Goal: Task Accomplishment & Management: Manage account settings

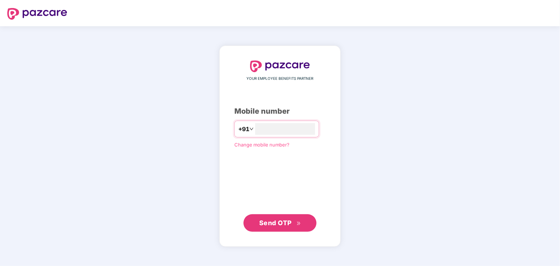
type input "**********"
click at [284, 224] on span "Send OTP" at bounding box center [275, 223] width 32 height 8
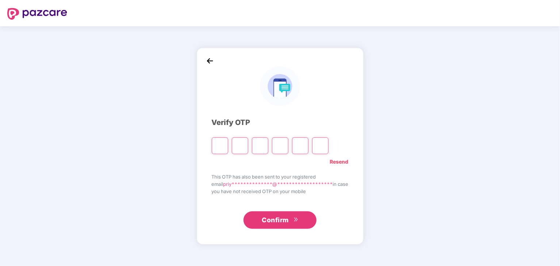
paste input "*"
type input "*"
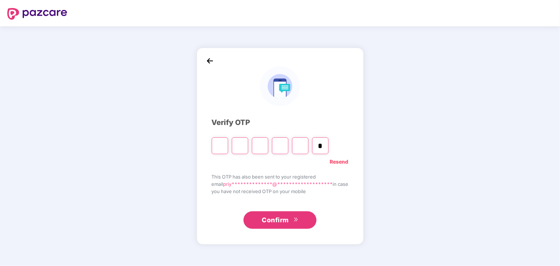
type input "*"
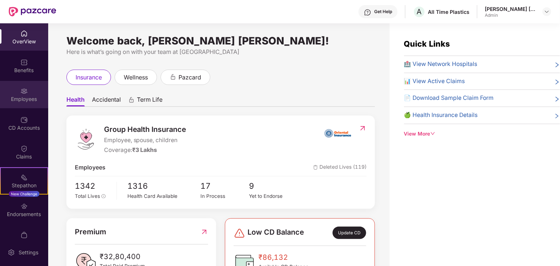
click at [25, 101] on div "Employees" at bounding box center [24, 99] width 48 height 7
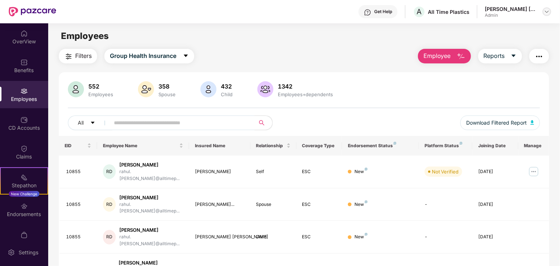
click at [550, 8] on div at bounding box center [546, 11] width 9 height 9
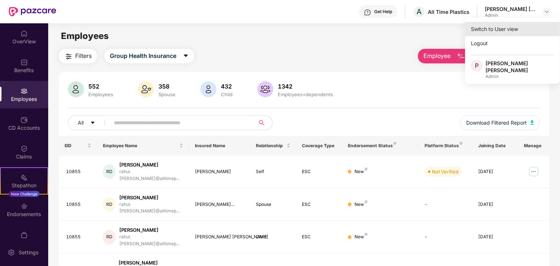
click at [485, 30] on div "Switch to User view" at bounding box center [512, 29] width 95 height 14
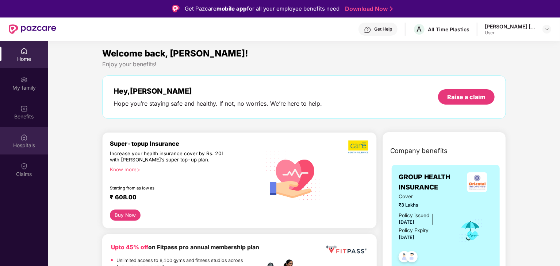
click at [20, 146] on div "Hospitals" at bounding box center [24, 145] width 48 height 7
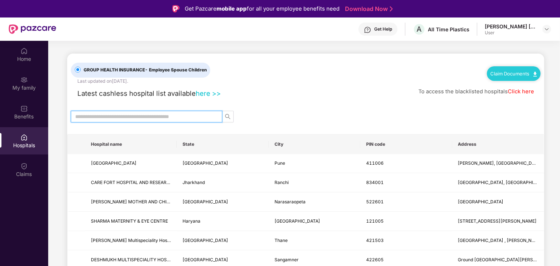
click at [178, 118] on input "text" at bounding box center [143, 117] width 137 height 8
paste input "******"
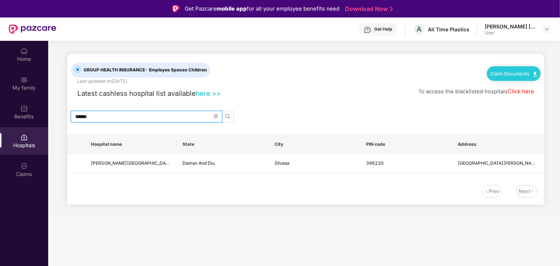
click at [179, 113] on input "******" at bounding box center [143, 117] width 137 height 8
paste input "**********"
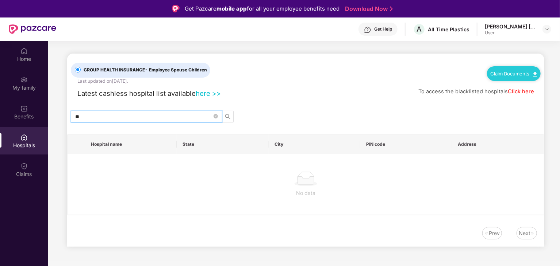
type input "*"
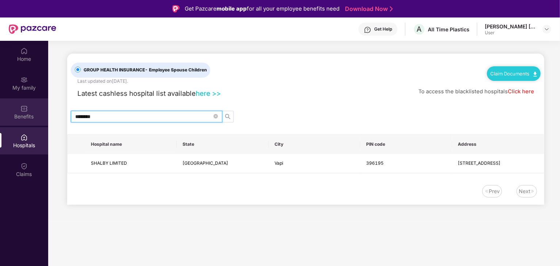
drag, startPoint x: 96, startPoint y: 116, endPoint x: 36, endPoint y: 119, distance: 60.3
click at [36, 119] on div "Home My family Benefits Hospitals Claims GROUP HEALTH INSURANCE - Employee Spou…" at bounding box center [280, 174] width 560 height 266
paste input "text"
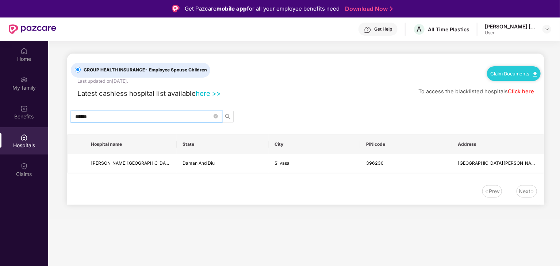
type input "******"
click at [544, 27] on img at bounding box center [547, 29] width 6 height 6
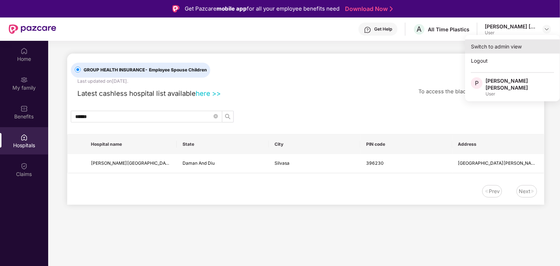
click at [496, 49] on div "Switch to admin view" at bounding box center [512, 46] width 95 height 14
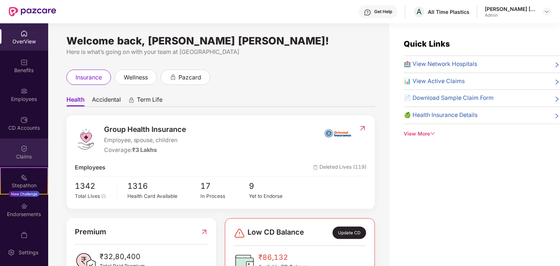
click at [16, 150] on div "Claims" at bounding box center [24, 152] width 48 height 27
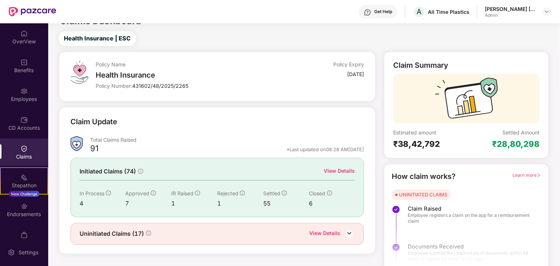
scroll to position [19, 0]
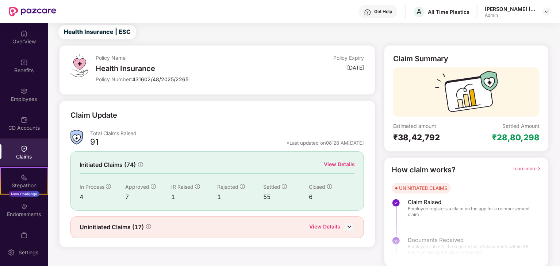
click at [334, 164] on div "View Details" at bounding box center [339, 165] width 31 height 8
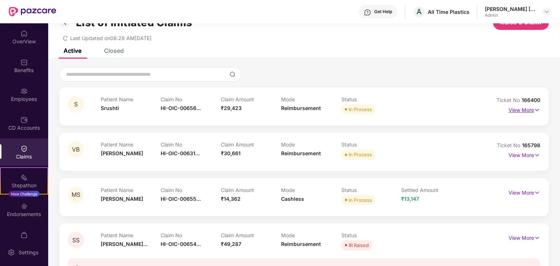
click at [521, 108] on p "View More" at bounding box center [524, 109] width 32 height 10
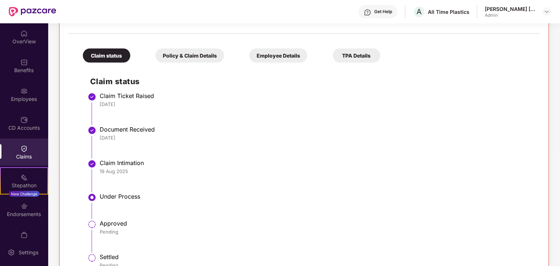
scroll to position [92, 0]
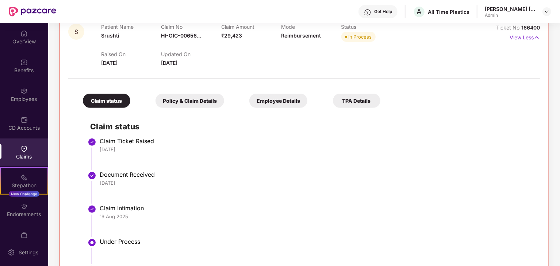
click at [176, 105] on div "Policy & Claim Details" at bounding box center [189, 101] width 69 height 14
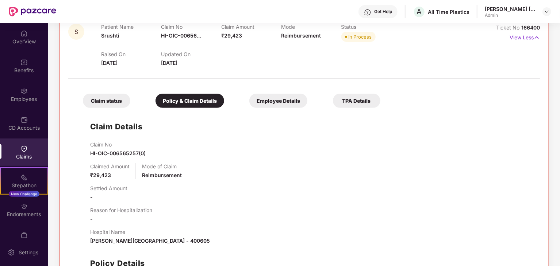
click at [270, 104] on div "Employee Details" at bounding box center [278, 101] width 58 height 14
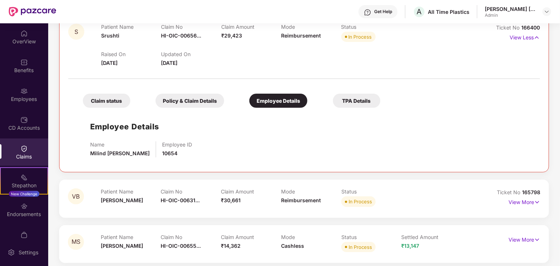
click at [211, 105] on div "Policy & Claim Details" at bounding box center [189, 101] width 69 height 14
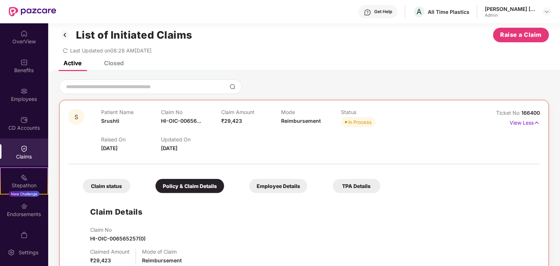
scroll to position [0, 0]
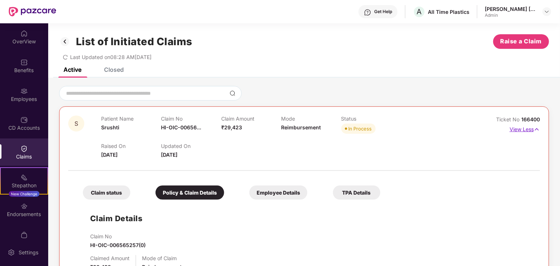
click at [520, 130] on p "View Less" at bounding box center [524, 129] width 30 height 10
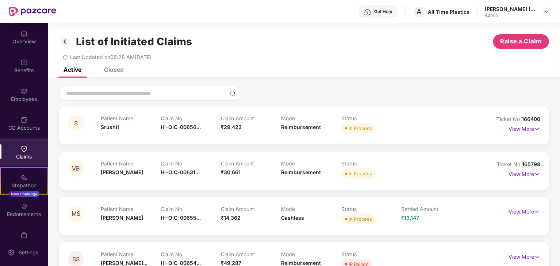
click at [126, 70] on div "Active Closed" at bounding box center [304, 73] width 512 height 10
click at [119, 72] on div "Closed" at bounding box center [114, 69] width 20 height 7
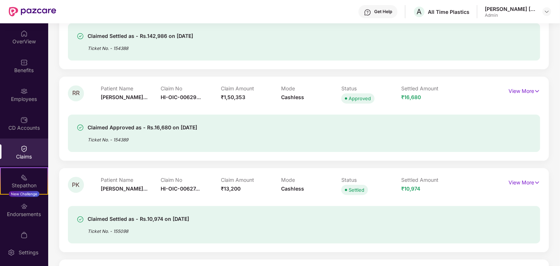
scroll to position [1022, 0]
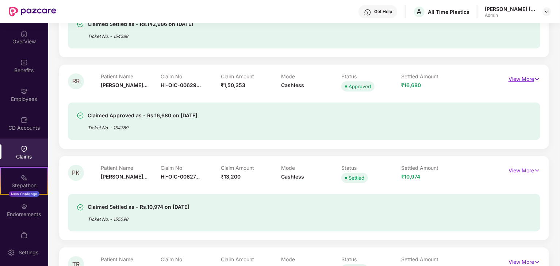
click at [510, 79] on p "View More" at bounding box center [524, 78] width 32 height 10
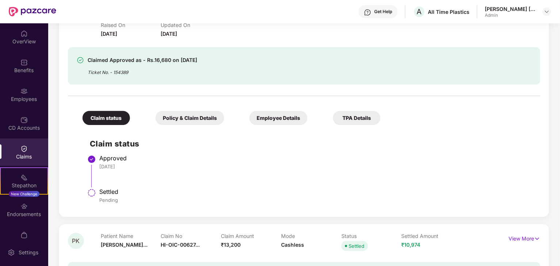
scroll to position [1058, 0]
